Goal: Transaction & Acquisition: Purchase product/service

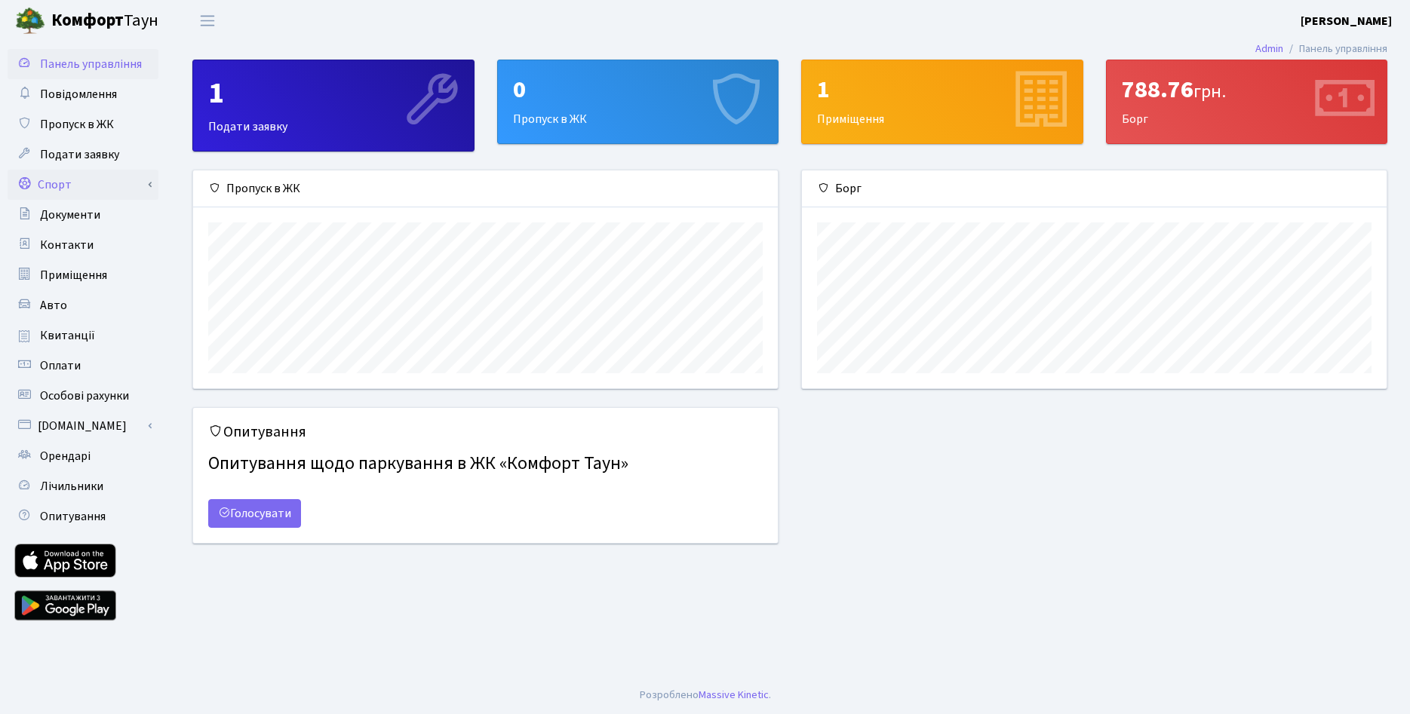
scroll to position [218, 585]
click at [63, 330] on span "Квитанції" at bounding box center [67, 335] width 55 height 17
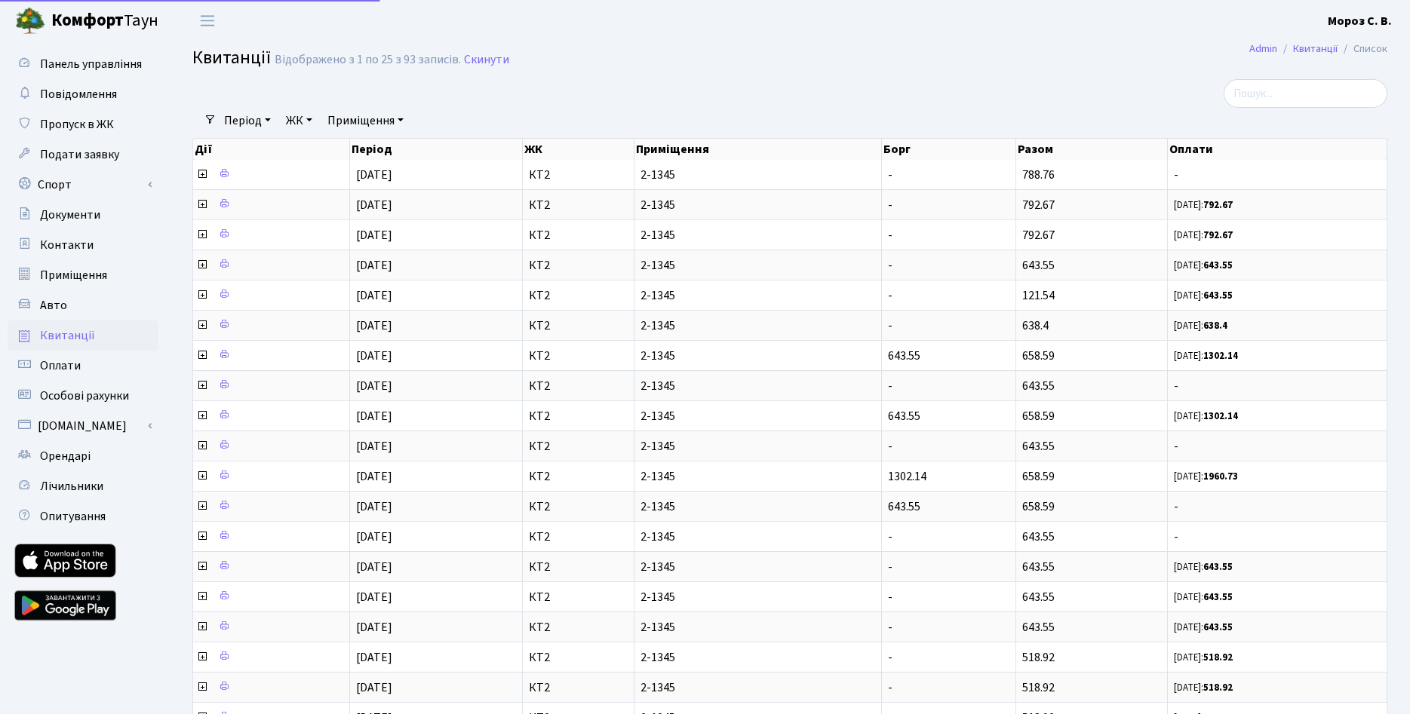
select select "25"
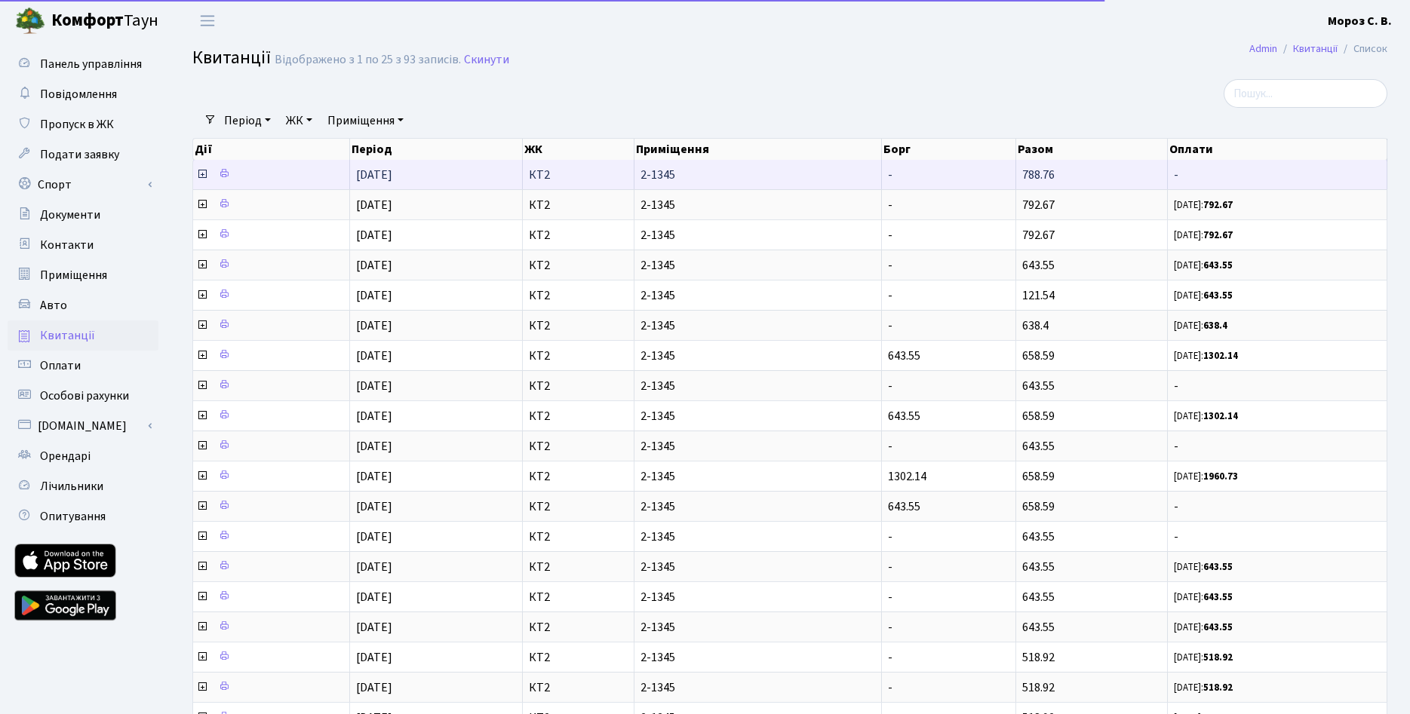
click at [200, 175] on icon at bounding box center [202, 174] width 12 height 12
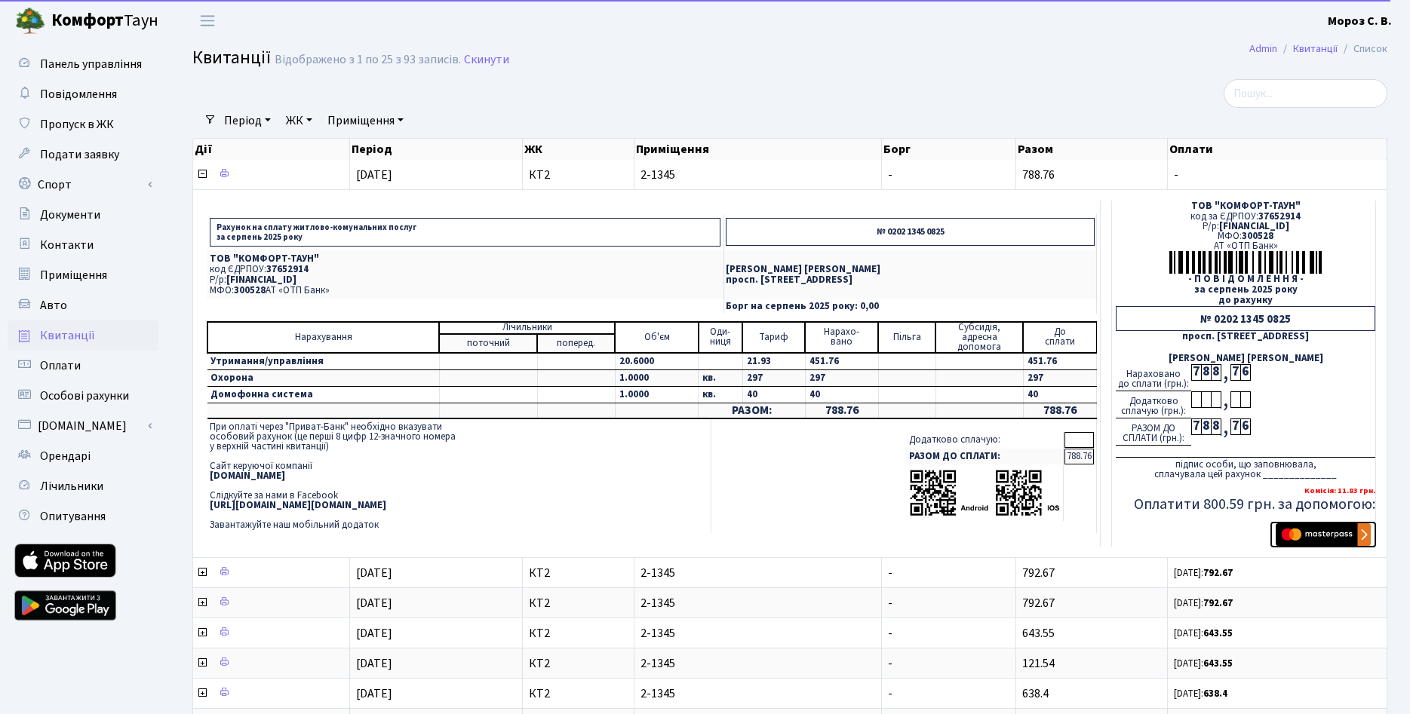
click at [1321, 533] on img "submit" at bounding box center [1323, 535] width 95 height 23
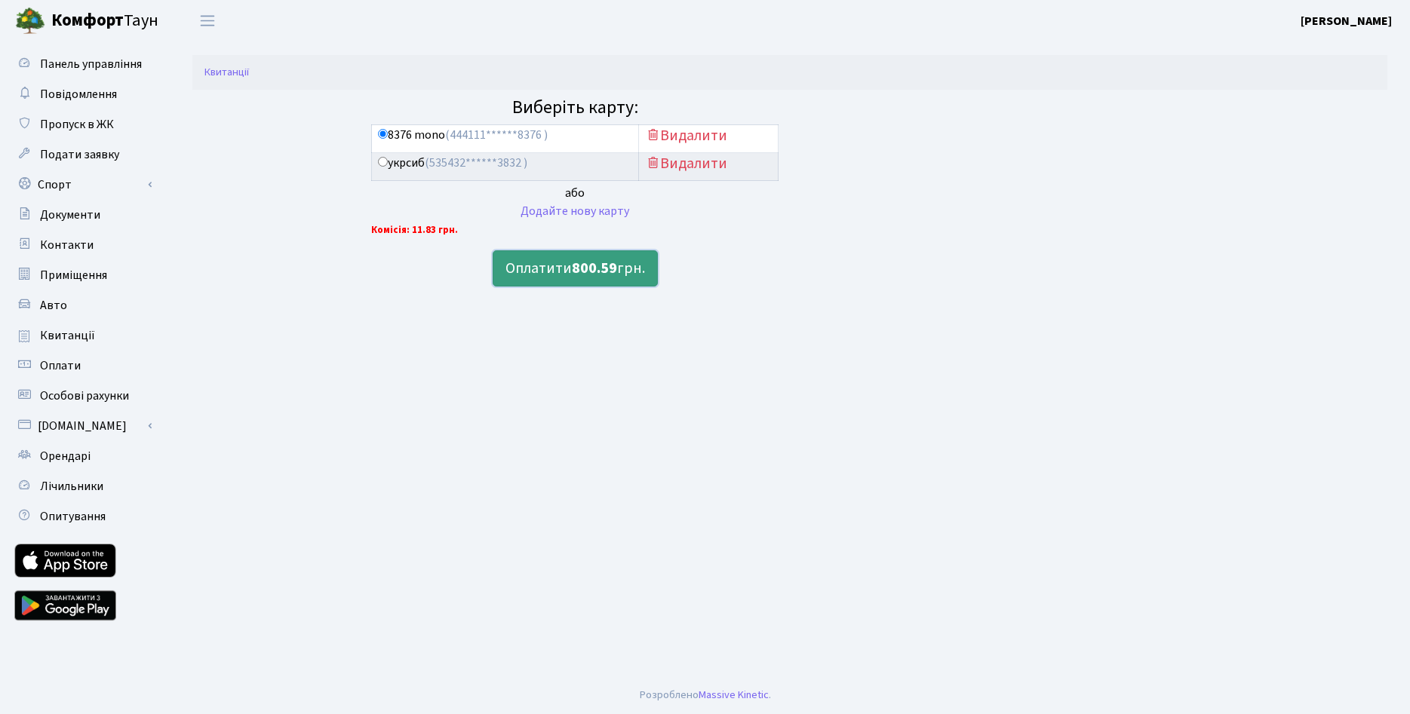
click at [574, 272] on b "800.59" at bounding box center [594, 268] width 45 height 21
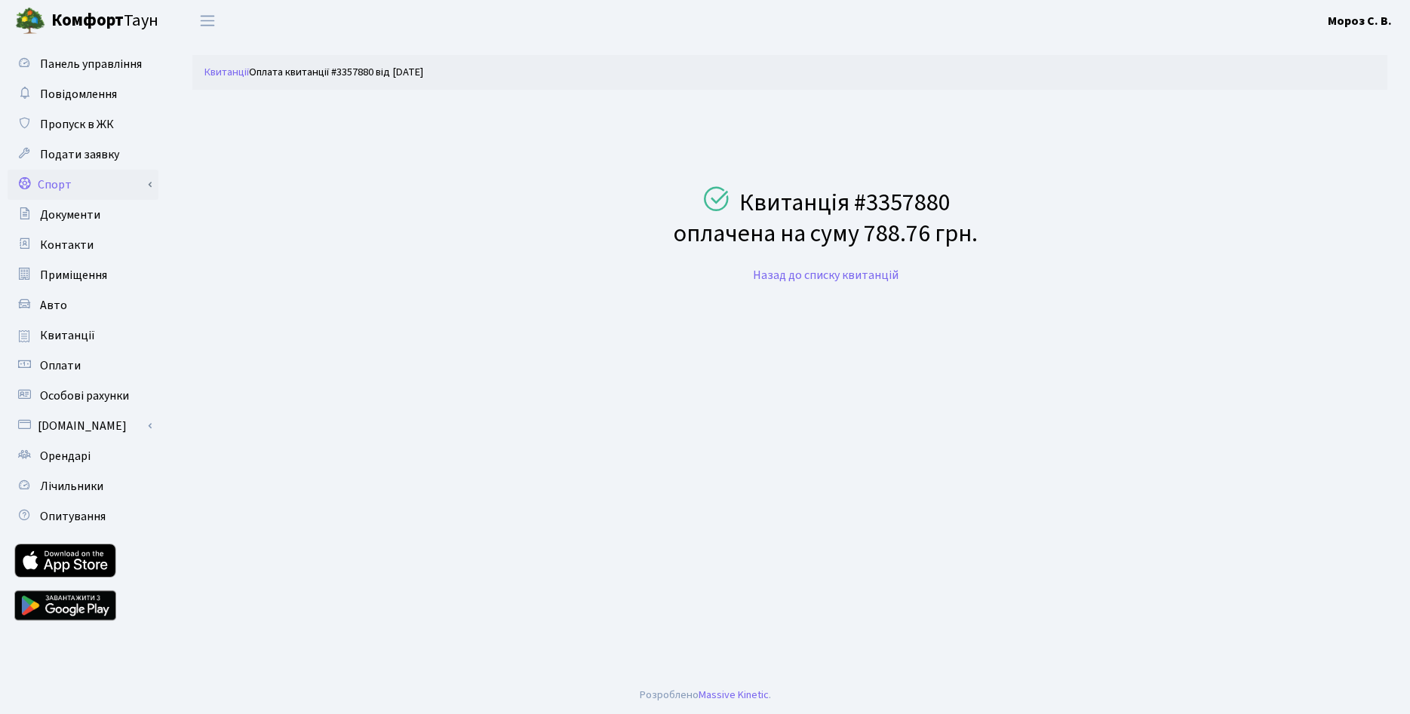
click at [100, 185] on link "Спорт" at bounding box center [83, 185] width 151 height 30
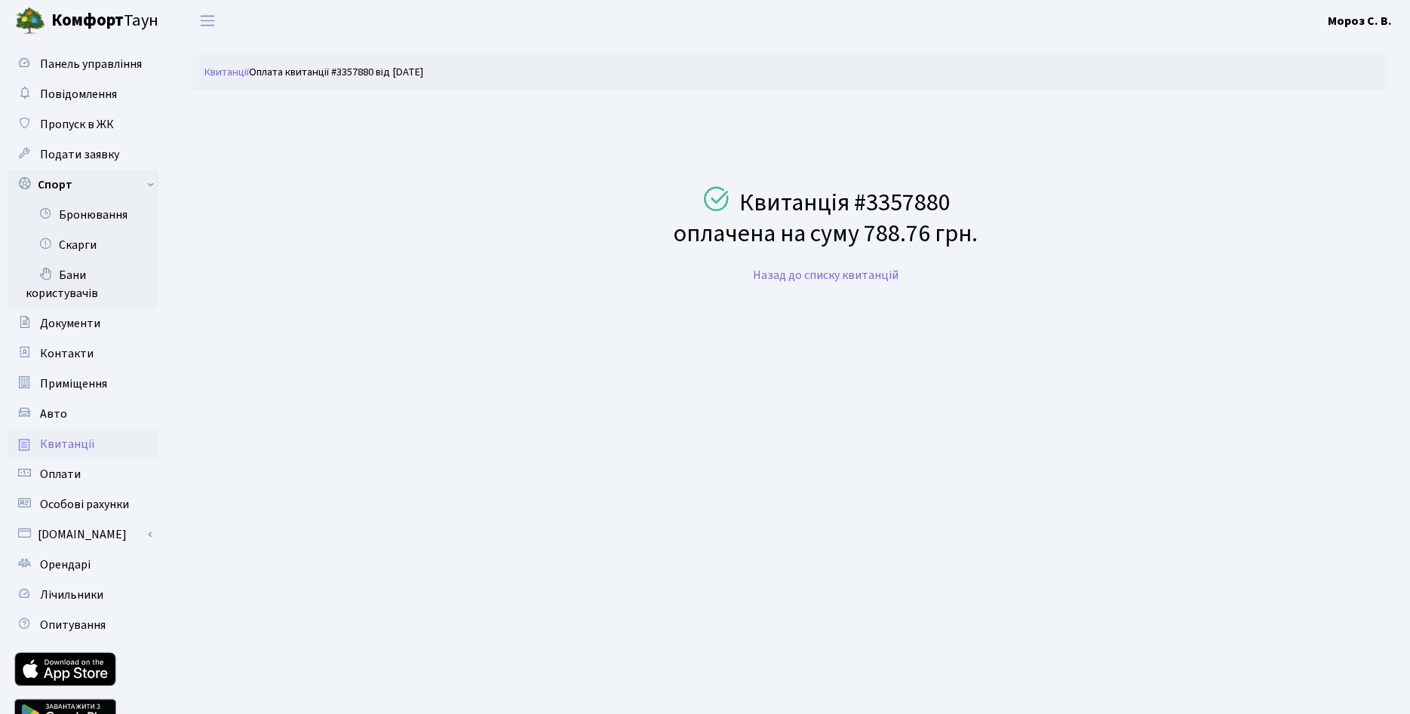
click at [79, 438] on span "Квитанції" at bounding box center [67, 444] width 55 height 17
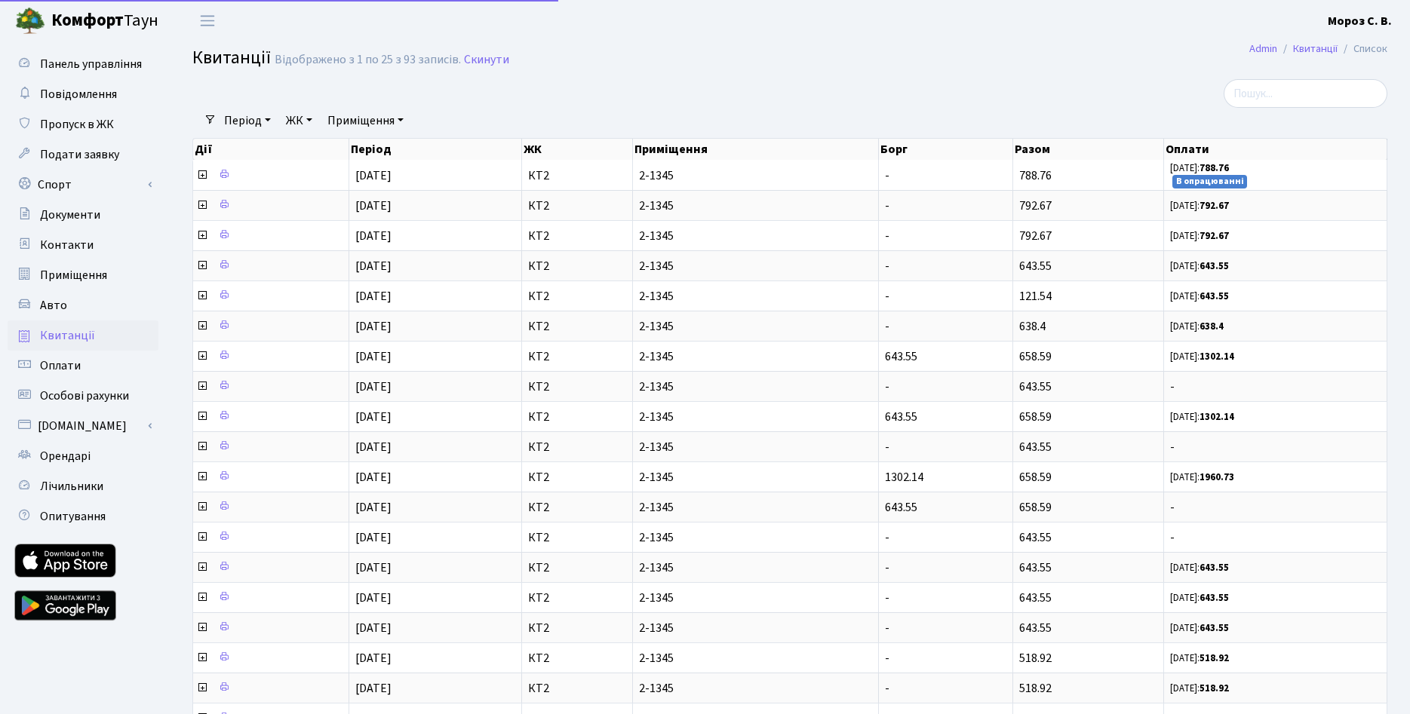
select select "25"
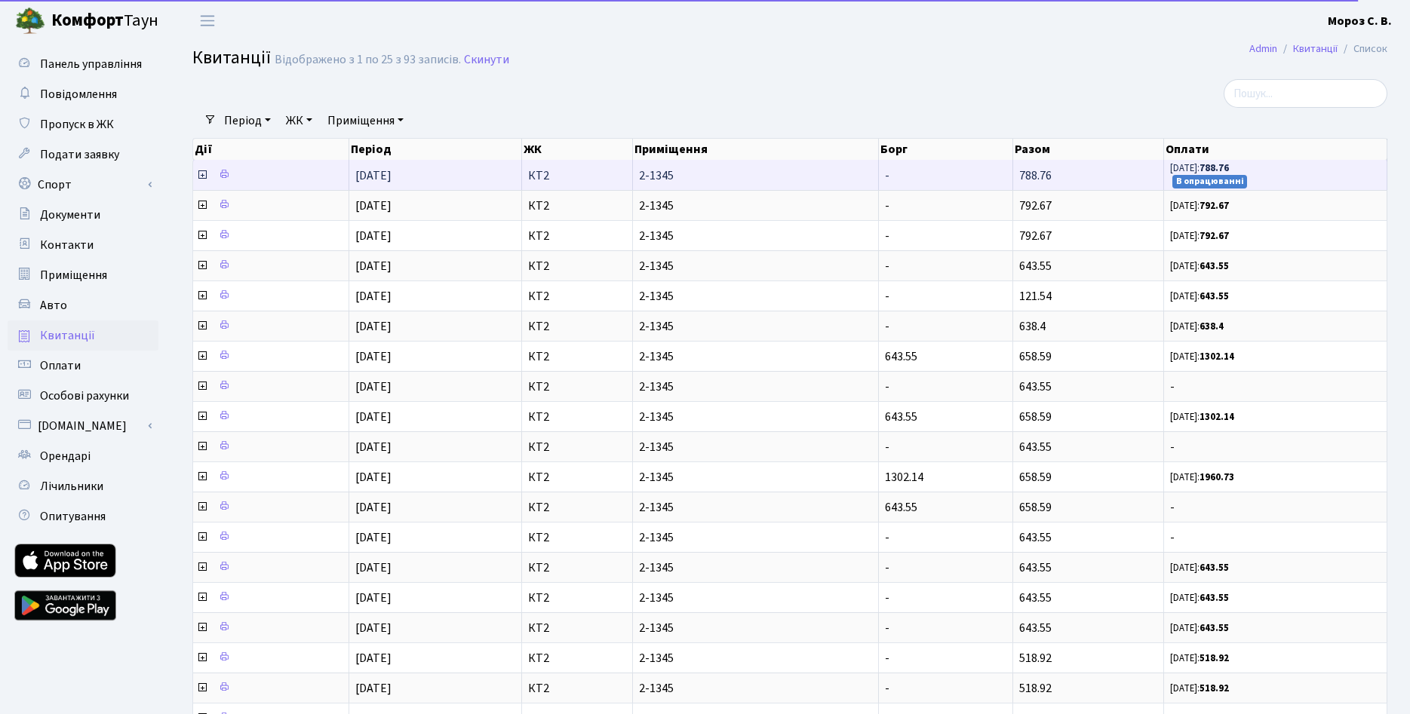
click at [200, 177] on icon at bounding box center [202, 175] width 12 height 12
